Goal: Navigation & Orientation: Find specific page/section

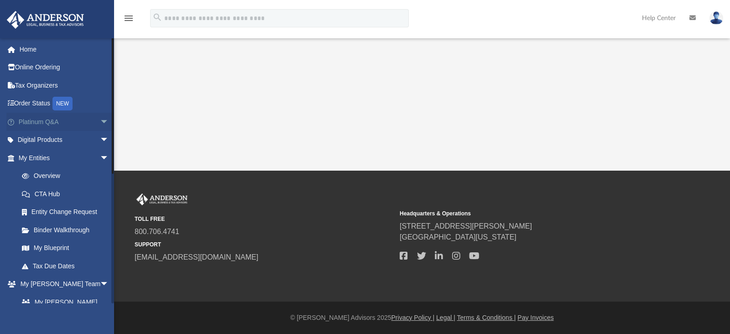
click at [100, 121] on span "arrow_drop_down" at bounding box center [109, 122] width 18 height 19
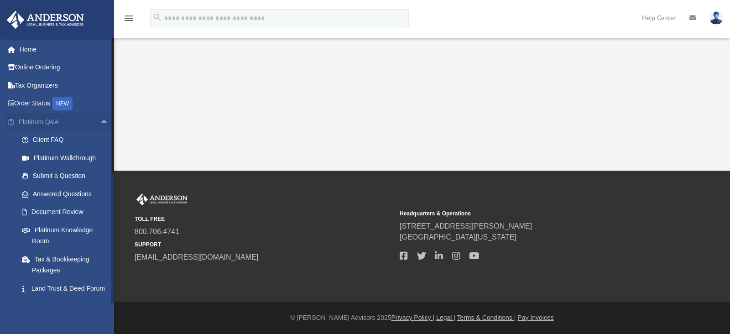
click at [100, 121] on span "arrow_drop_up" at bounding box center [109, 122] width 18 height 19
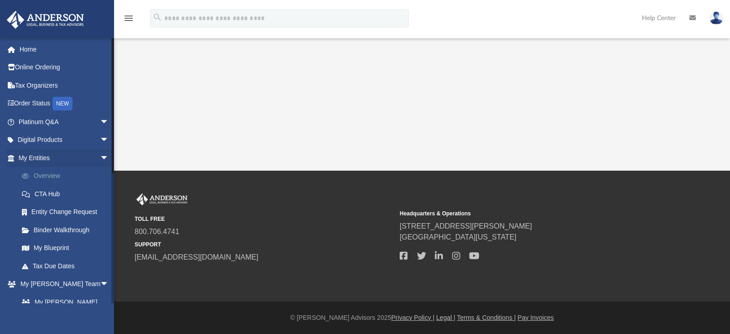
click at [67, 180] on link "Overview" at bounding box center [68, 176] width 110 height 18
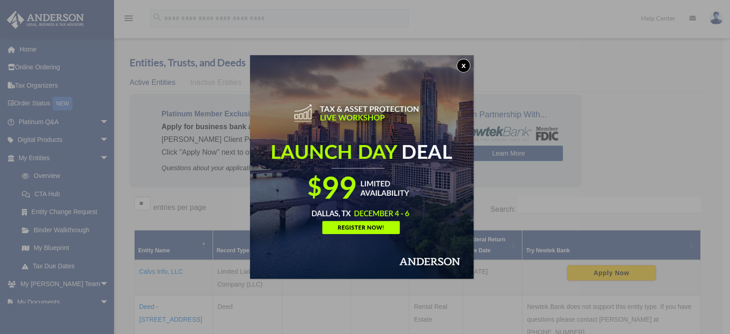
click at [470, 67] on button "x" at bounding box center [464, 66] width 14 height 14
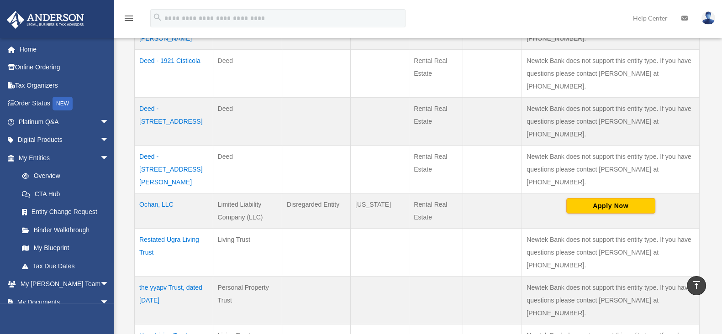
scroll to position [361, 0]
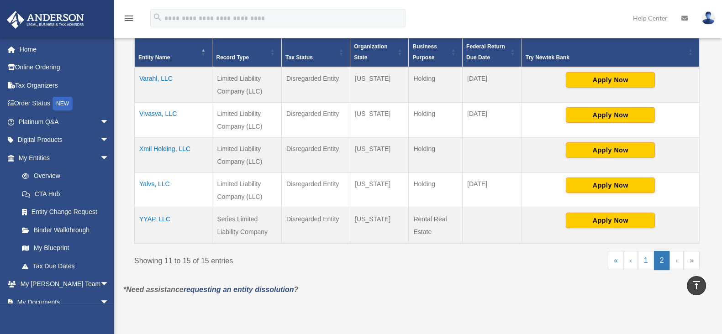
scroll to position [194, 0]
